Goal: Task Accomplishment & Management: Manage account settings

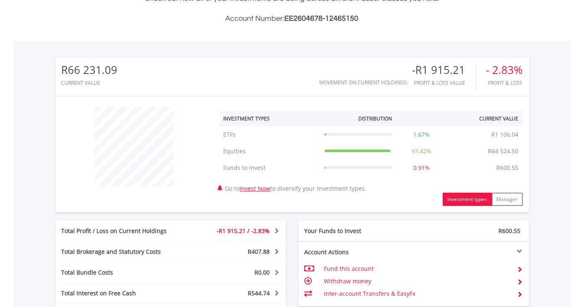
scroll to position [231, 0]
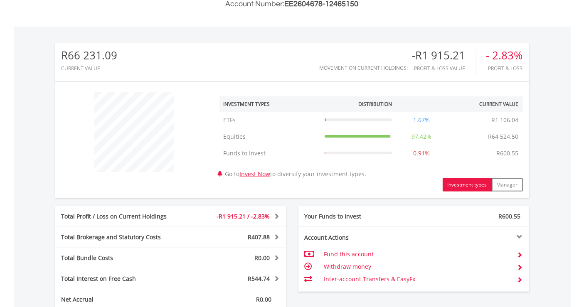
click at [252, 77] on div "R66 231.09 CURRENT VALUE Movement on Current Holdings: -R1 915.21 Profit & Loss…" at bounding box center [292, 62] width 474 height 38
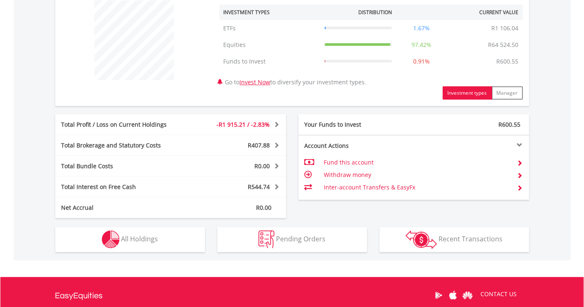
scroll to position [323, 0]
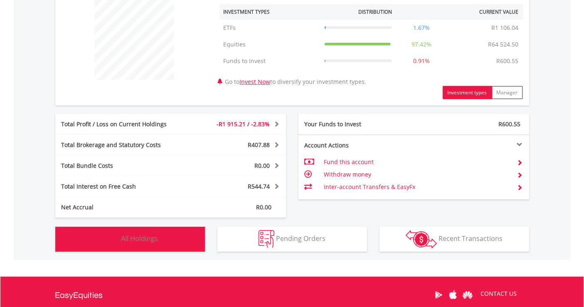
click at [143, 234] on span "All Holdings" at bounding box center [139, 238] width 37 height 9
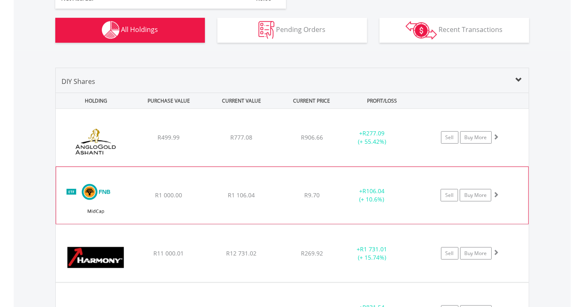
scroll to position [553, 0]
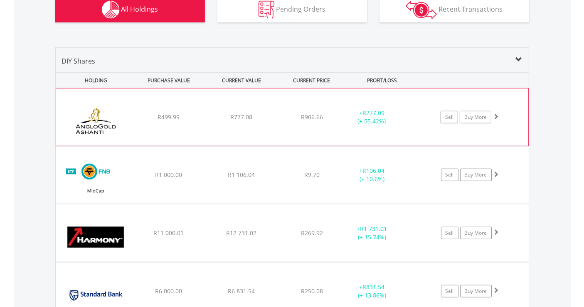
click at [104, 123] on img at bounding box center [96, 121] width 72 height 45
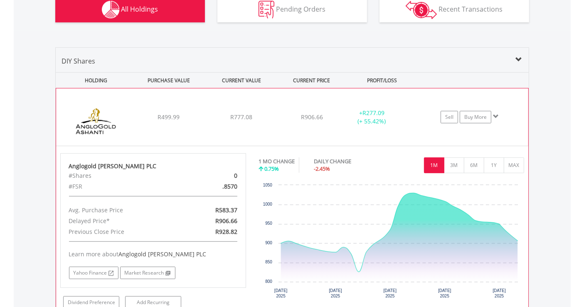
scroll to position [599, 0]
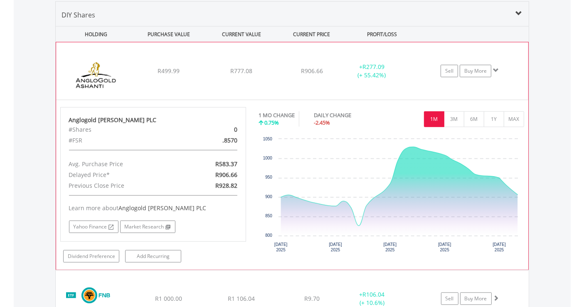
click at [107, 85] on img at bounding box center [96, 75] width 72 height 45
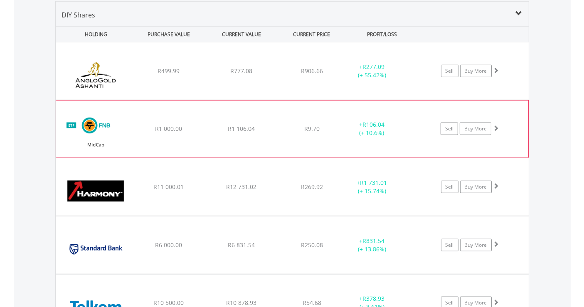
click at [100, 126] on img at bounding box center [96, 133] width 72 height 44
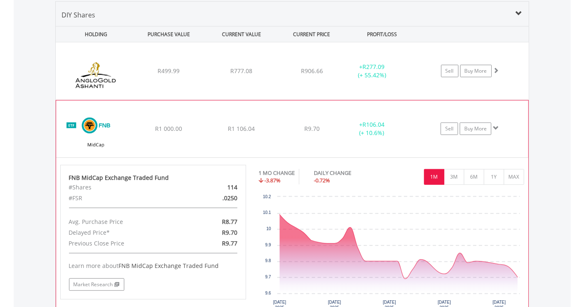
click at [100, 126] on img at bounding box center [96, 133] width 72 height 44
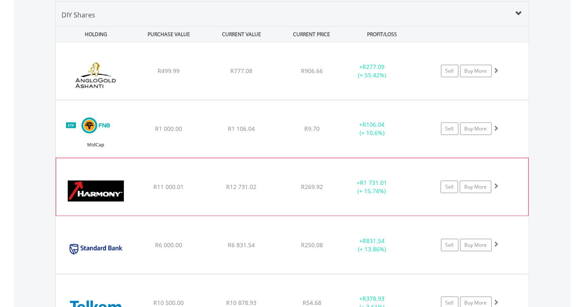
click at [104, 190] on img at bounding box center [96, 191] width 72 height 45
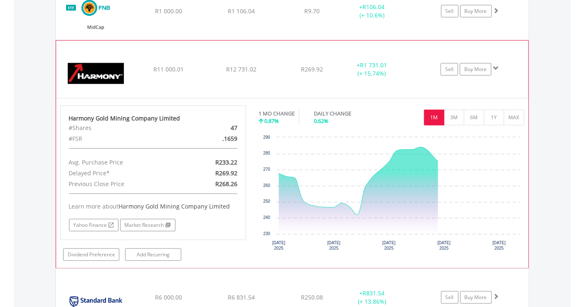
scroll to position [738, 0]
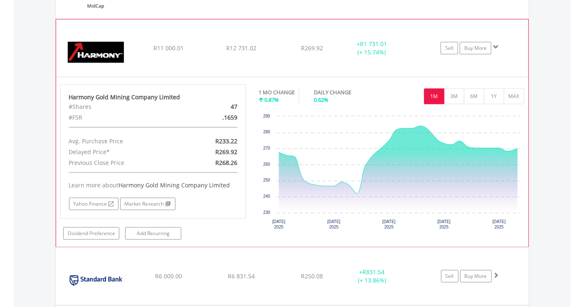
click at [88, 45] on img at bounding box center [96, 52] width 72 height 45
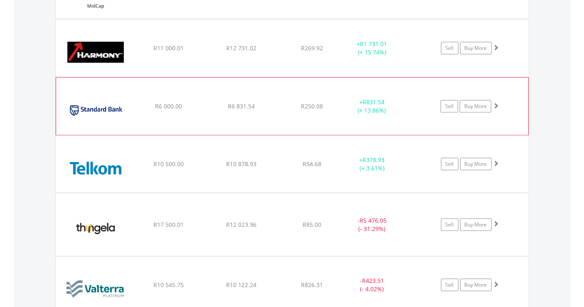
click at [92, 106] on img at bounding box center [96, 110] width 72 height 45
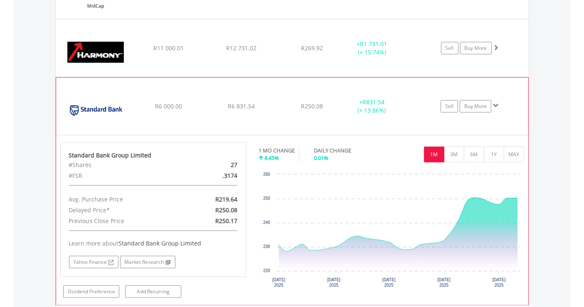
click at [92, 106] on img at bounding box center [96, 110] width 72 height 45
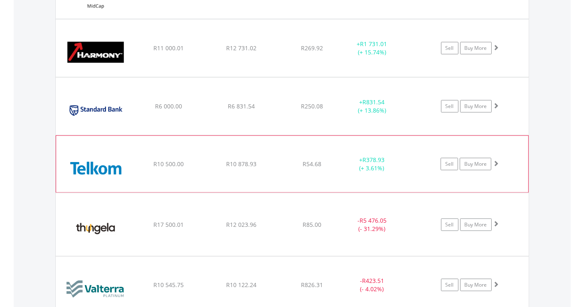
click at [99, 167] on img at bounding box center [96, 168] width 72 height 44
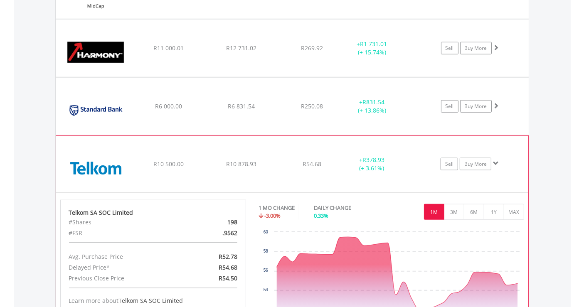
click at [100, 167] on img at bounding box center [96, 168] width 72 height 44
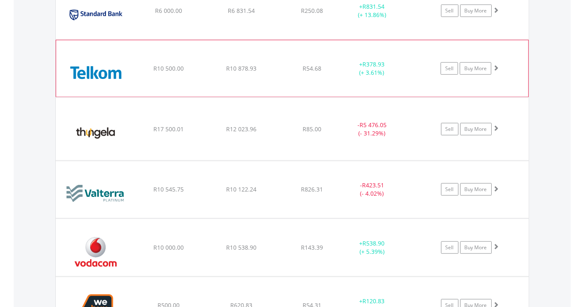
scroll to position [876, 0]
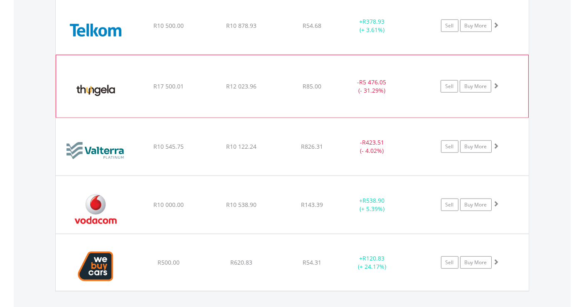
click at [104, 85] on img at bounding box center [96, 91] width 72 height 50
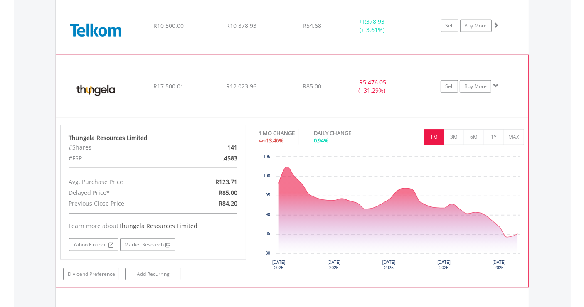
click at [99, 87] on img at bounding box center [96, 91] width 72 height 50
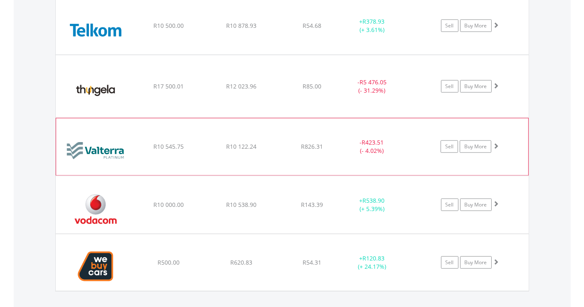
click at [107, 146] on img at bounding box center [96, 151] width 72 height 44
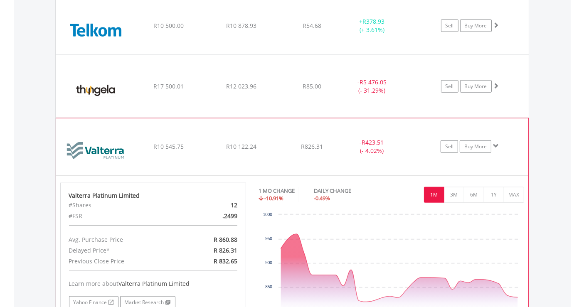
click at [106, 146] on img at bounding box center [96, 151] width 72 height 44
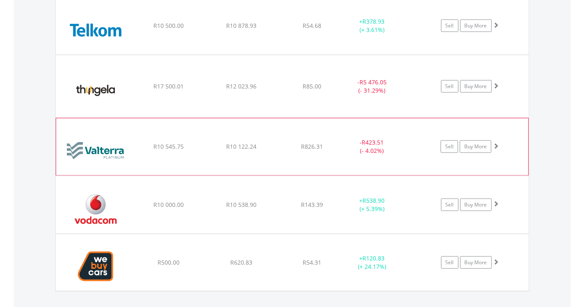
click at [107, 145] on img at bounding box center [96, 151] width 72 height 44
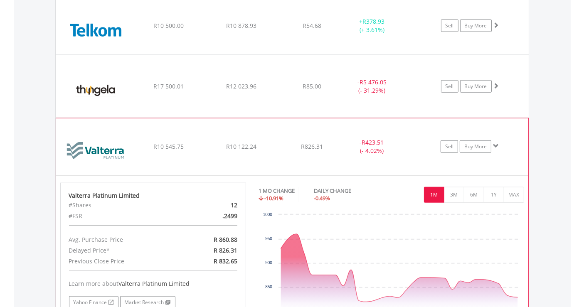
click at [107, 145] on img at bounding box center [96, 151] width 72 height 44
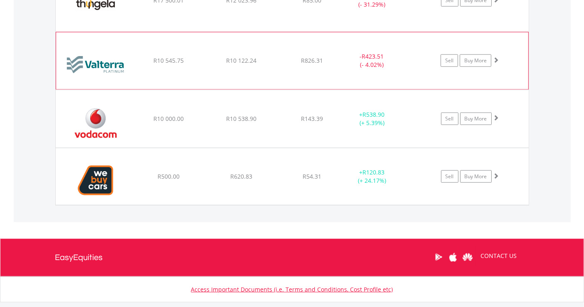
scroll to position [969, 0]
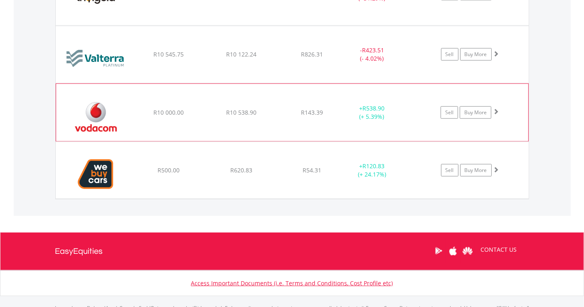
click at [94, 107] on img at bounding box center [96, 116] width 72 height 45
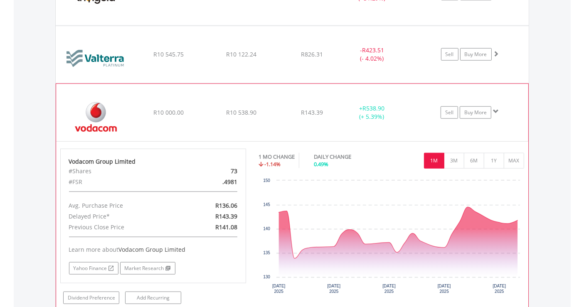
click at [94, 107] on img at bounding box center [96, 116] width 72 height 45
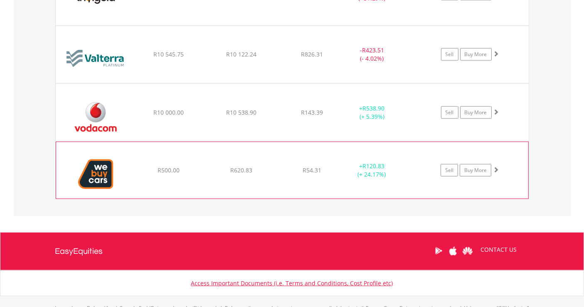
click at [99, 171] on img at bounding box center [96, 175] width 72 height 44
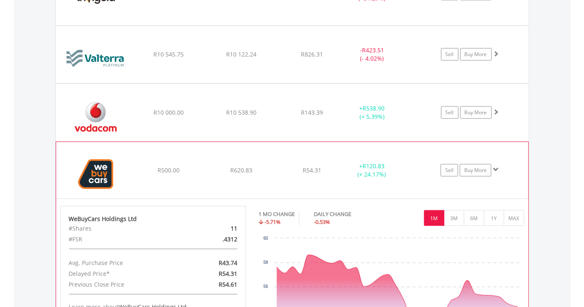
click at [103, 169] on img at bounding box center [96, 175] width 72 height 44
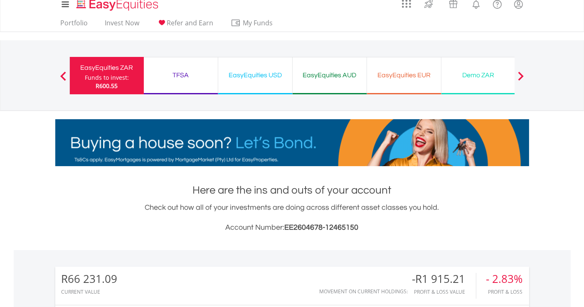
scroll to position [0, 0]
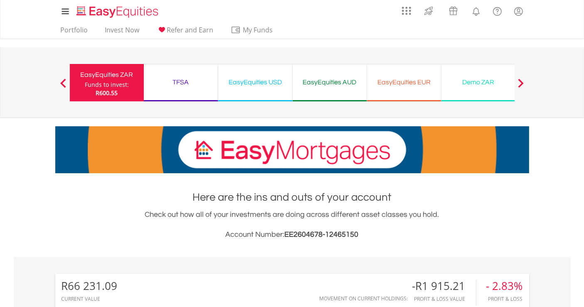
click at [255, 82] on div "EasyEquities USD" at bounding box center [255, 83] width 64 height 12
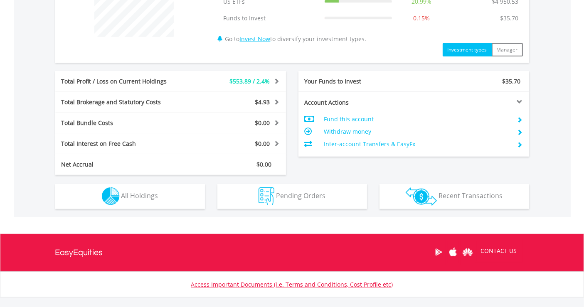
scroll to position [369, 0]
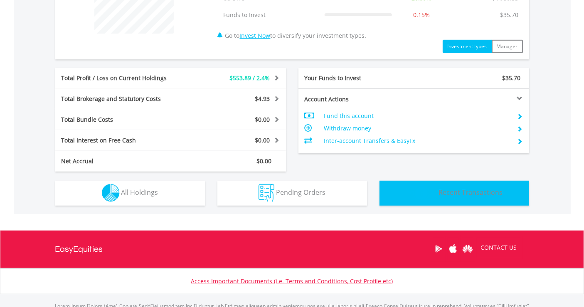
click at [460, 193] on span "Recent Transactions" at bounding box center [471, 192] width 64 height 9
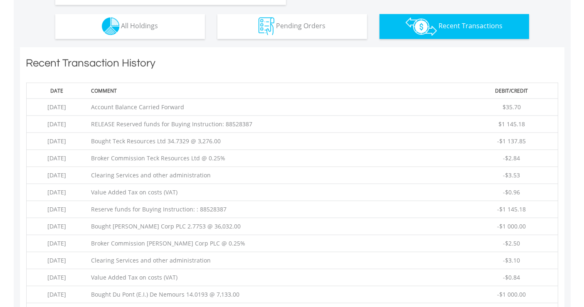
scroll to position [490, 0]
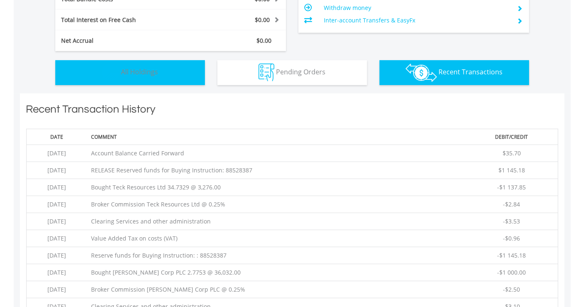
click at [158, 60] on button "Holdings All Holdings" at bounding box center [130, 72] width 150 height 25
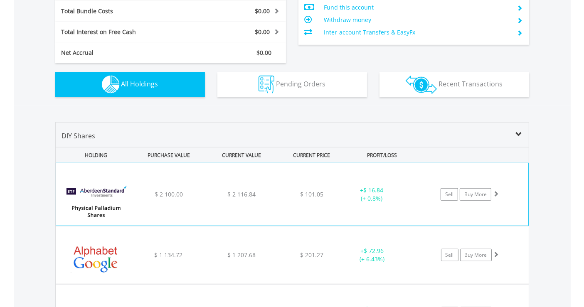
scroll to position [599, 0]
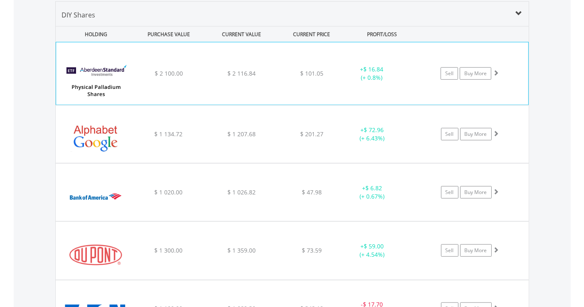
click at [100, 84] on img at bounding box center [96, 78] width 72 height 50
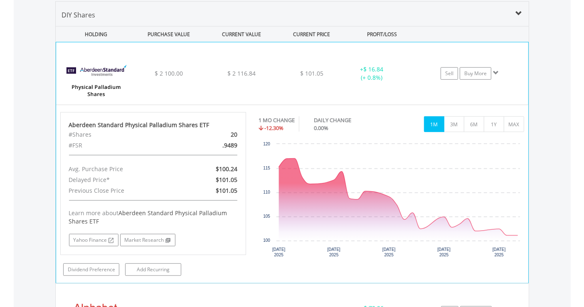
click at [100, 84] on img at bounding box center [96, 78] width 72 height 50
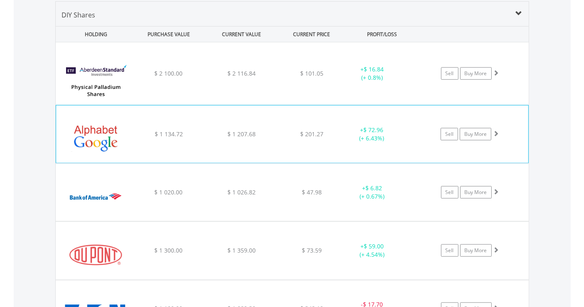
click at [105, 132] on img at bounding box center [96, 138] width 72 height 45
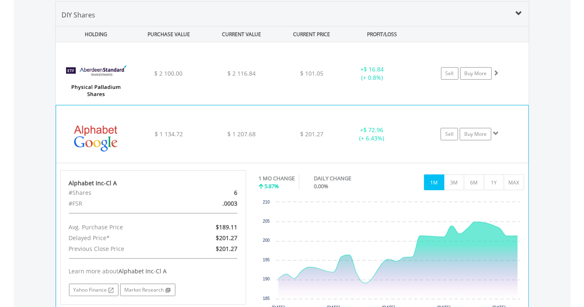
click at [105, 132] on img at bounding box center [96, 138] width 72 height 45
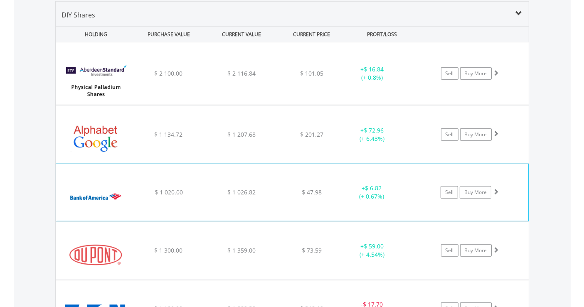
click at [97, 194] on img at bounding box center [96, 197] width 72 height 45
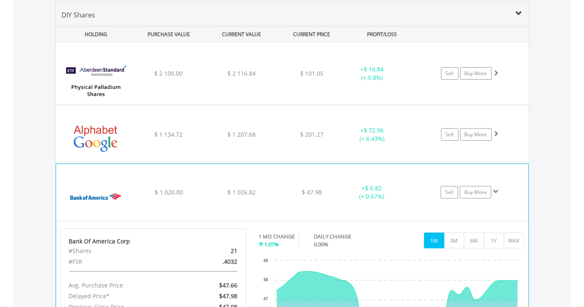
click at [97, 194] on img at bounding box center [96, 197] width 72 height 45
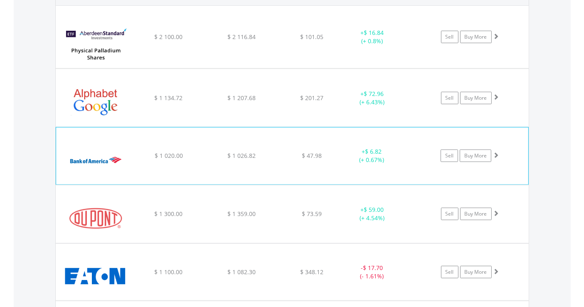
scroll to position [691, 0]
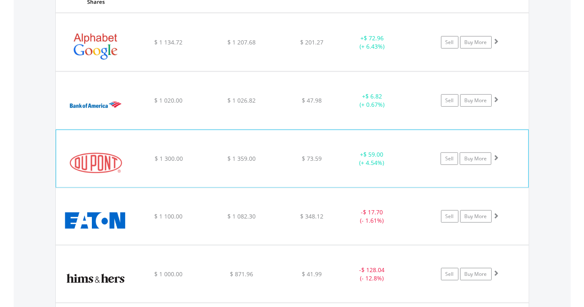
click at [97, 163] on img at bounding box center [96, 163] width 72 height 45
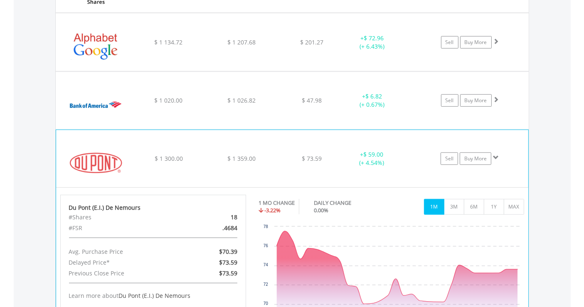
click at [97, 162] on img at bounding box center [96, 163] width 72 height 45
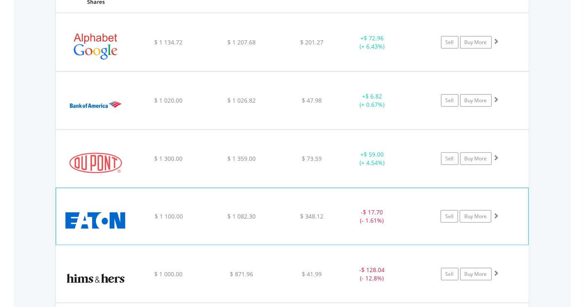
click at [94, 217] on img at bounding box center [96, 221] width 72 height 44
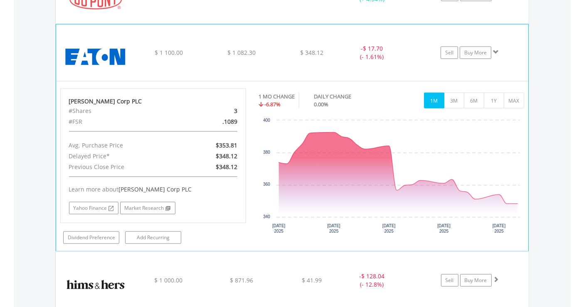
scroll to position [876, 0]
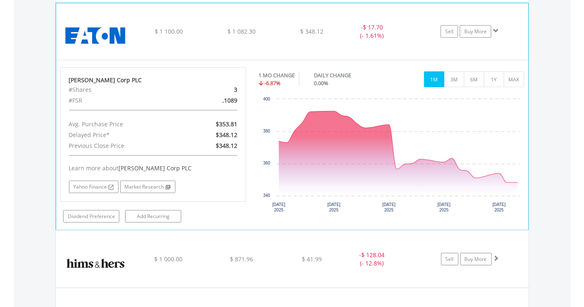
click at [107, 34] on img at bounding box center [96, 36] width 72 height 44
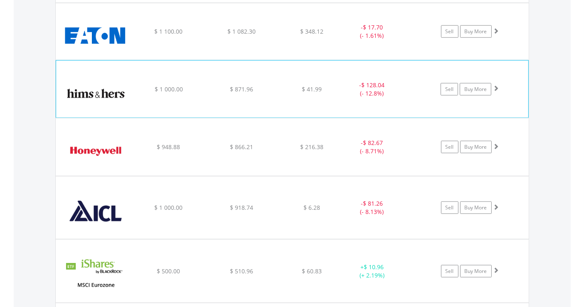
click at [101, 95] on img at bounding box center [96, 93] width 72 height 44
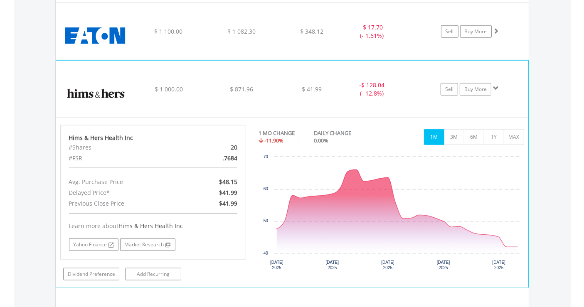
click at [101, 95] on img at bounding box center [96, 93] width 72 height 44
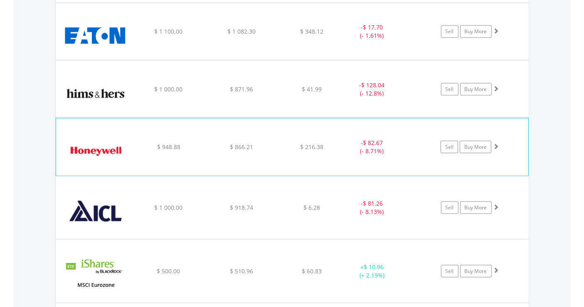
click at [103, 148] on img at bounding box center [96, 151] width 72 height 45
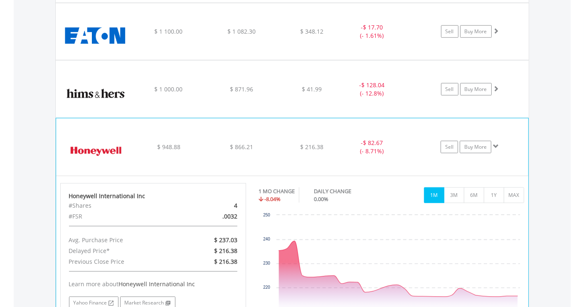
click at [103, 148] on img at bounding box center [96, 151] width 72 height 45
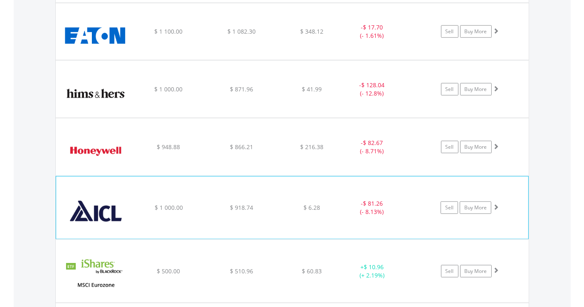
click at [100, 205] on img at bounding box center [96, 212] width 72 height 50
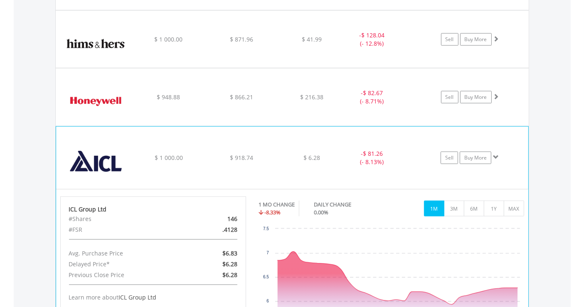
scroll to position [1015, 0]
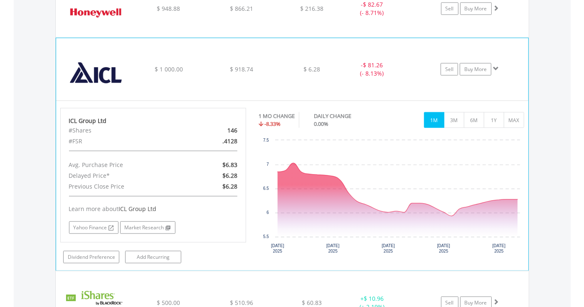
click at [104, 79] on img at bounding box center [96, 74] width 72 height 50
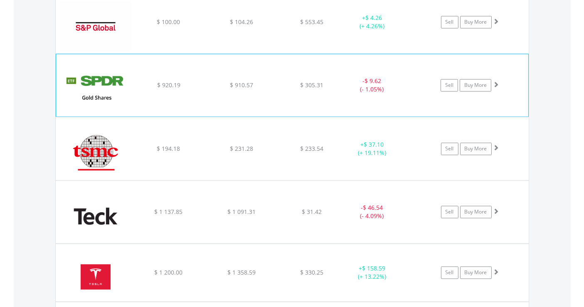
scroll to position [1616, 0]
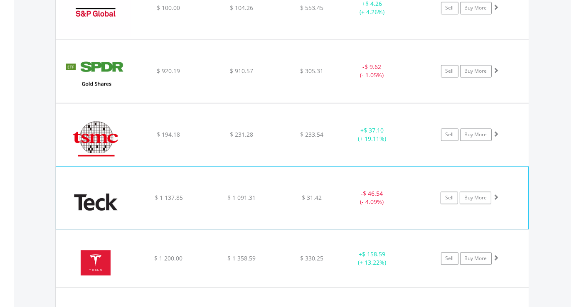
click at [109, 193] on img at bounding box center [96, 202] width 72 height 50
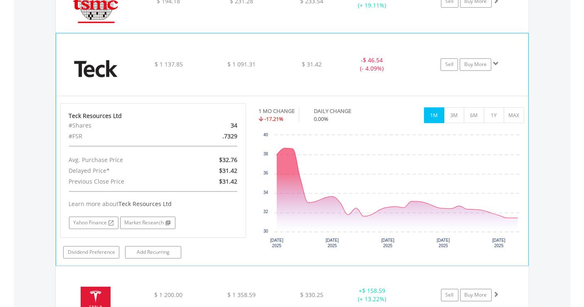
scroll to position [1755, 0]
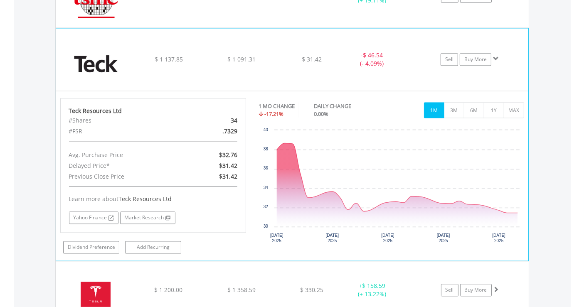
click at [115, 54] on img at bounding box center [96, 64] width 72 height 50
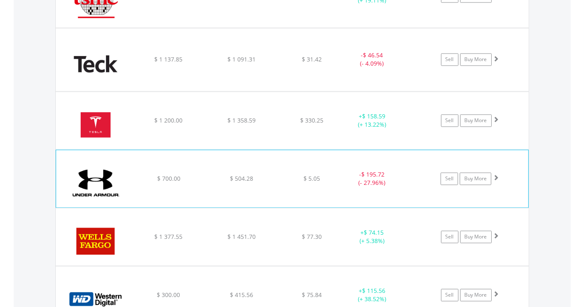
click at [102, 177] on img at bounding box center [96, 183] width 72 height 45
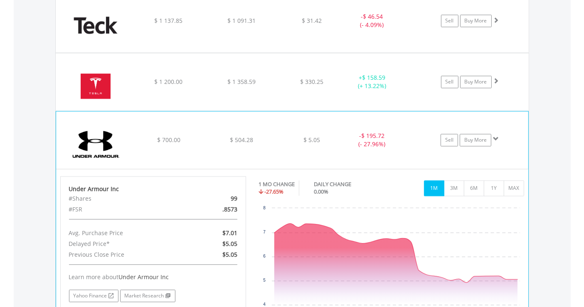
scroll to position [1847, 0]
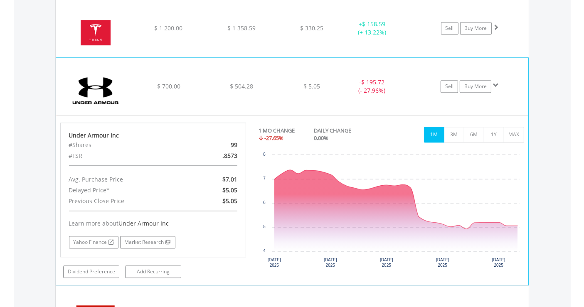
click at [104, 81] on img at bounding box center [96, 90] width 72 height 45
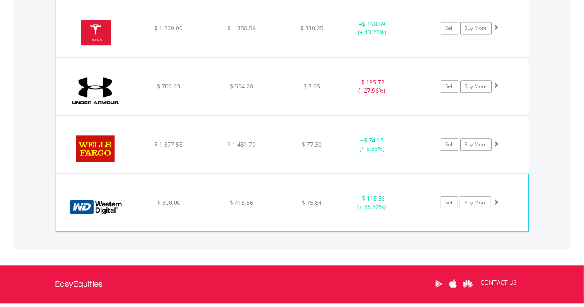
click at [94, 201] on img at bounding box center [96, 207] width 72 height 45
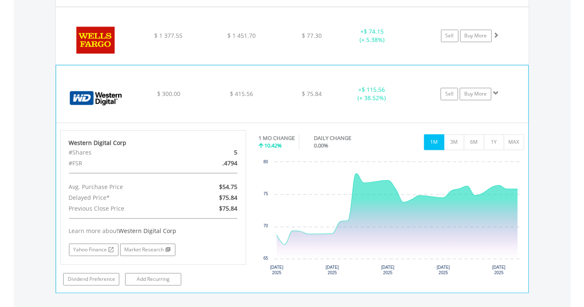
scroll to position [1939, 0]
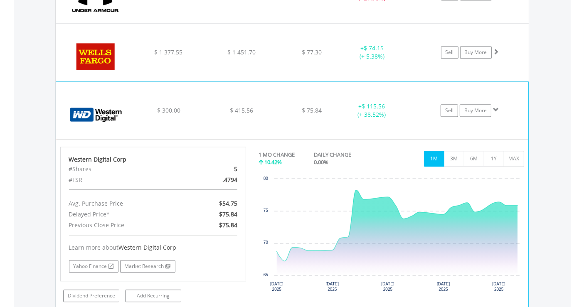
click at [112, 112] on img at bounding box center [96, 114] width 72 height 45
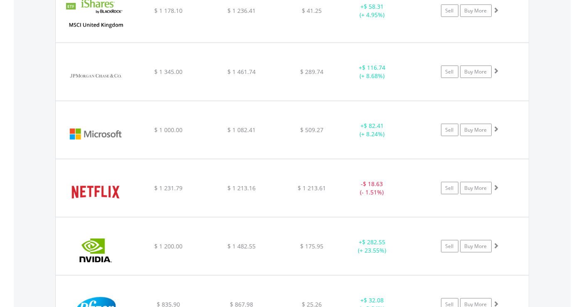
scroll to position [1179, 0]
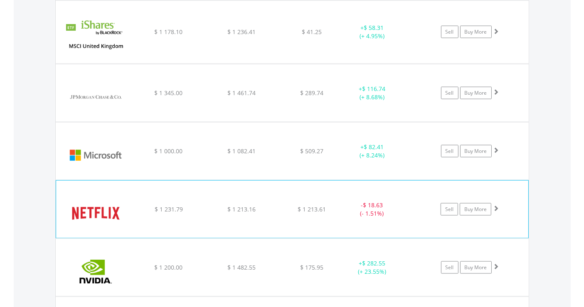
click at [100, 205] on img at bounding box center [96, 213] width 72 height 45
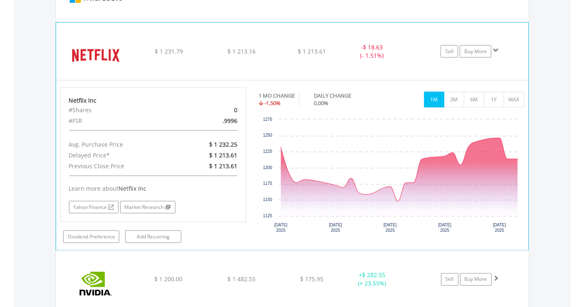
scroll to position [1318, 0]
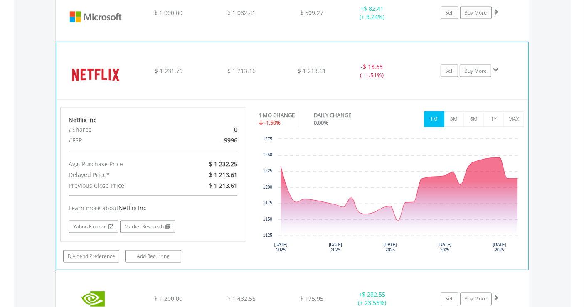
click at [101, 74] on img at bounding box center [96, 75] width 72 height 45
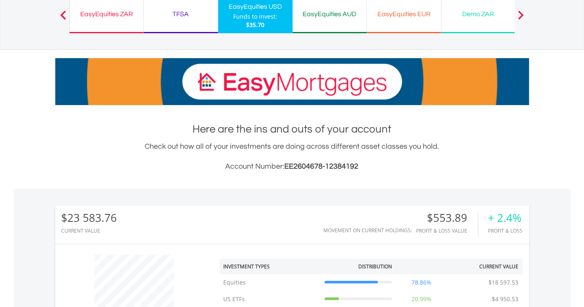
scroll to position [0, 0]
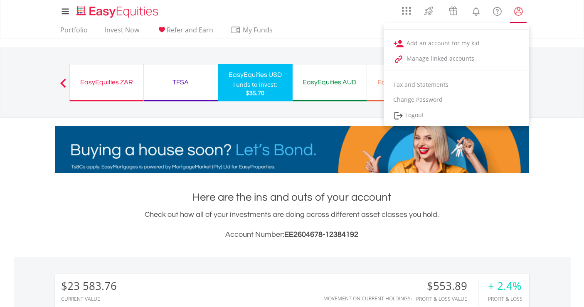
click at [520, 11] on lord-icon "My Profile" at bounding box center [519, 11] width 10 height 10
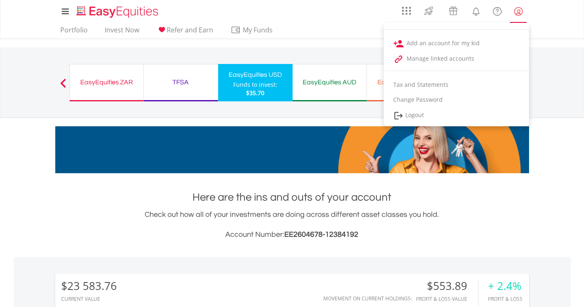
click at [523, 11] on lord-icon "My Profile" at bounding box center [519, 11] width 10 height 10
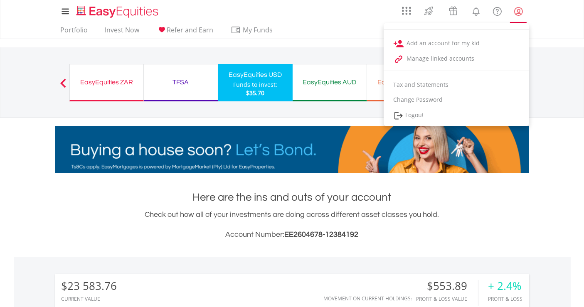
click at [519, 13] on lord-icon "My Profile" at bounding box center [519, 11] width 10 height 10
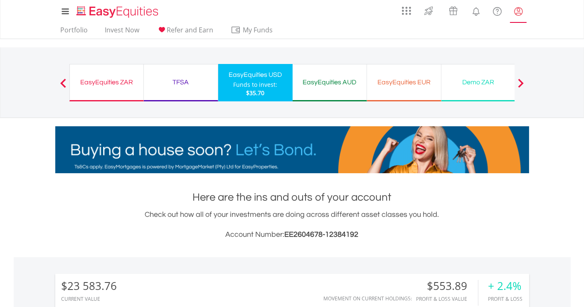
click at [519, 12] on lord-icon "My Profile" at bounding box center [519, 11] width 10 height 10
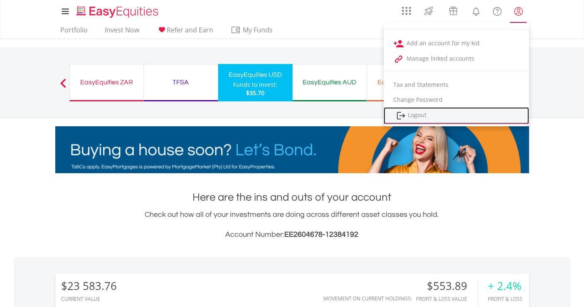
click at [421, 114] on link "Logout" at bounding box center [457, 115] width 146 height 17
